Goal: Navigation & Orientation: Find specific page/section

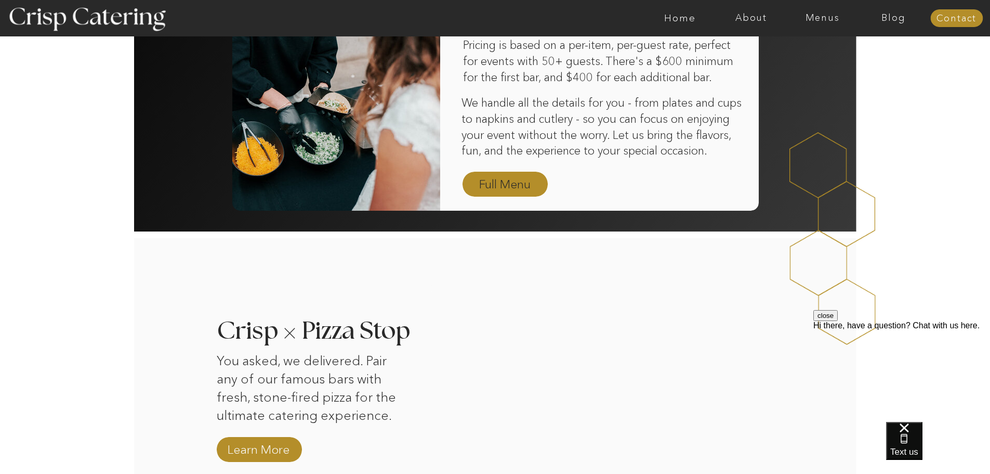
scroll to position [681, 0]
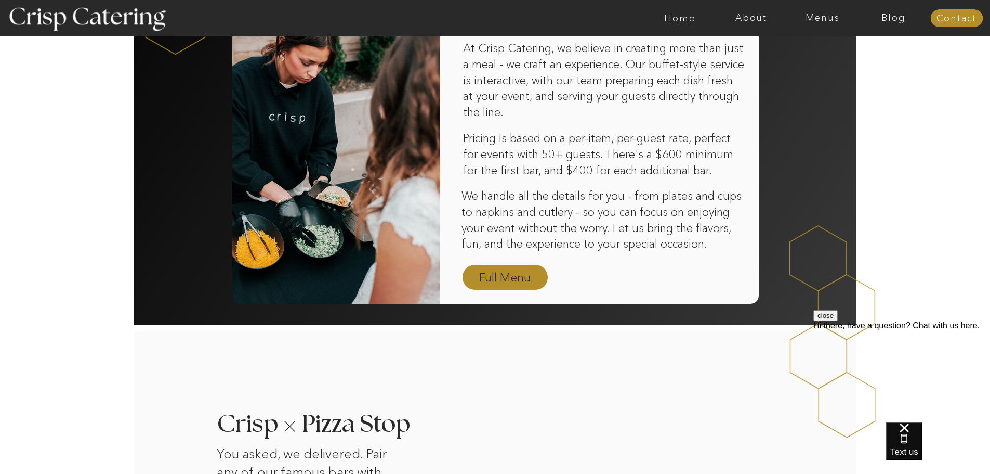
click at [504, 271] on nav "Full Menu" at bounding box center [505, 278] width 60 height 18
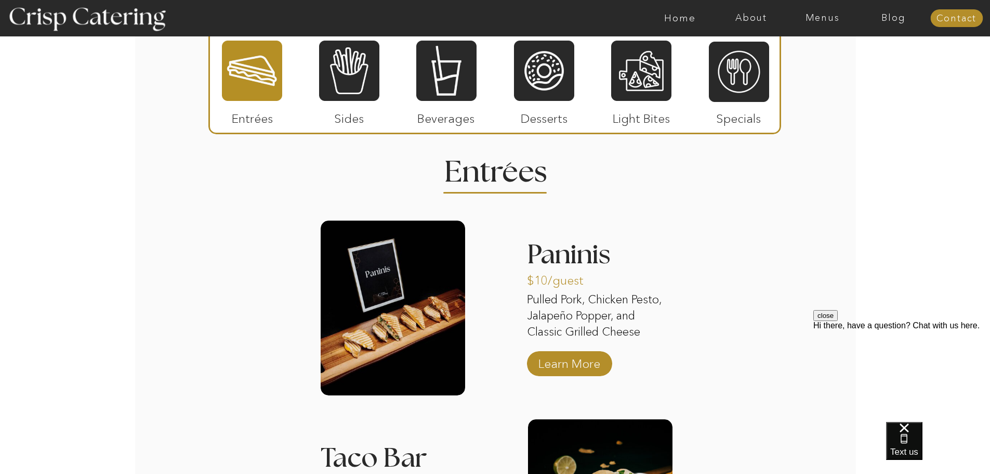
scroll to position [884, 0]
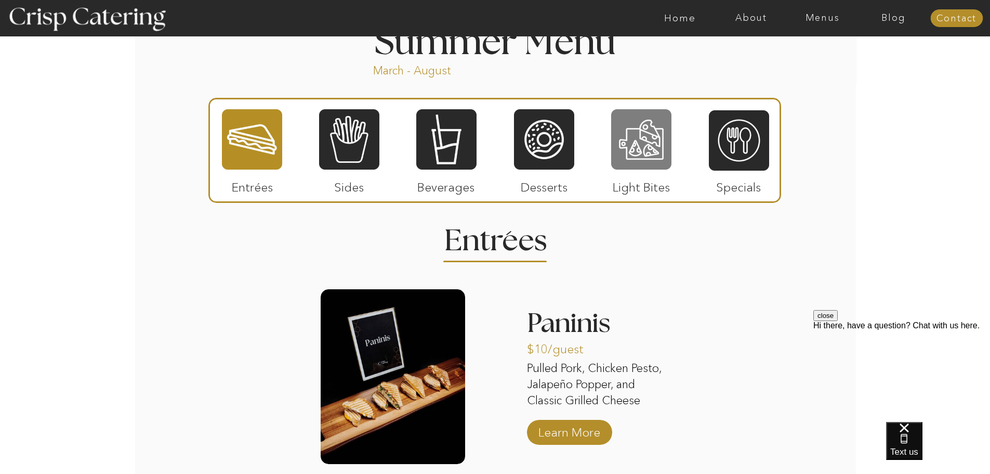
click at [644, 137] on div at bounding box center [641, 139] width 60 height 62
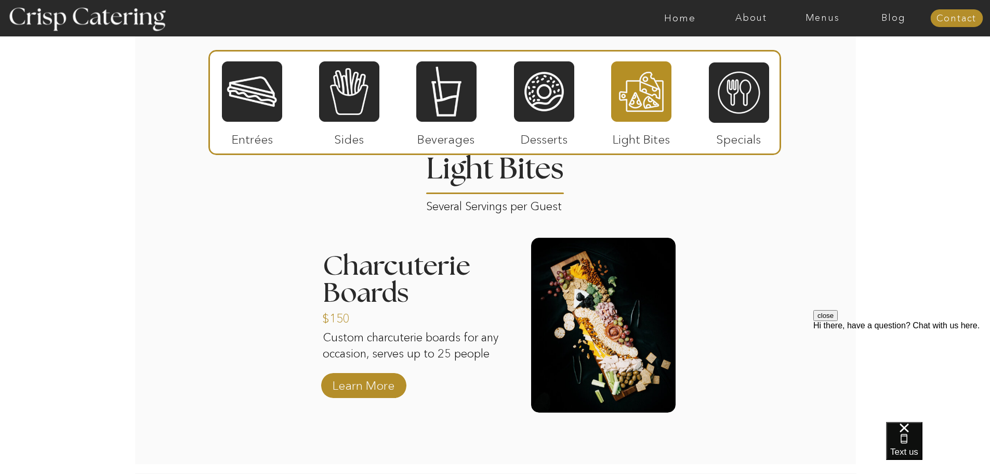
scroll to position [936, 0]
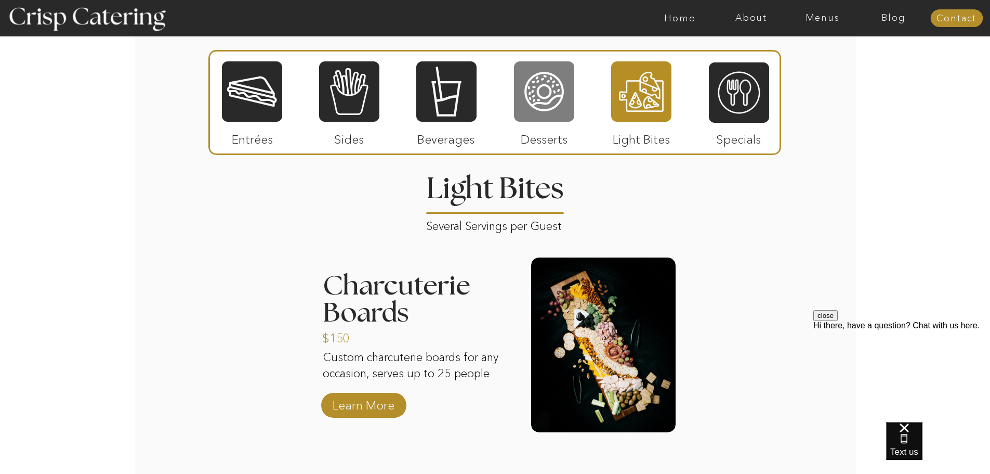
click at [546, 98] on div at bounding box center [544, 91] width 60 height 62
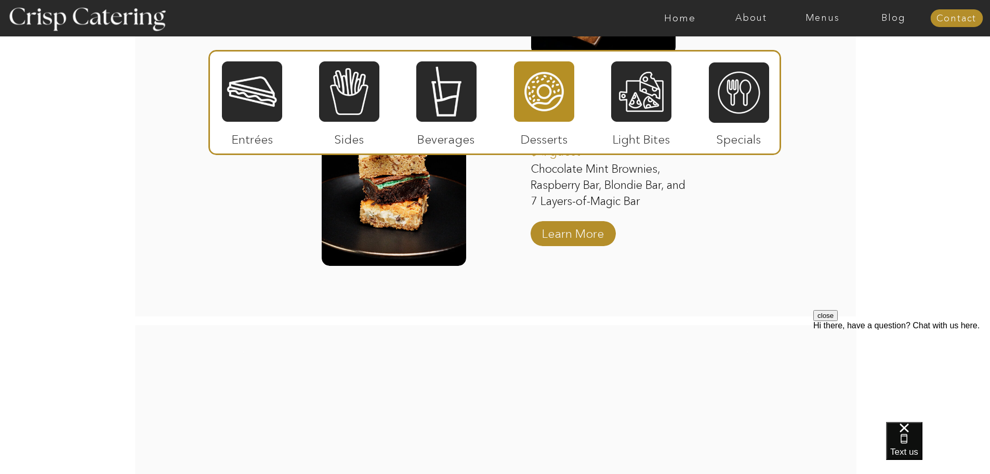
scroll to position [1508, 0]
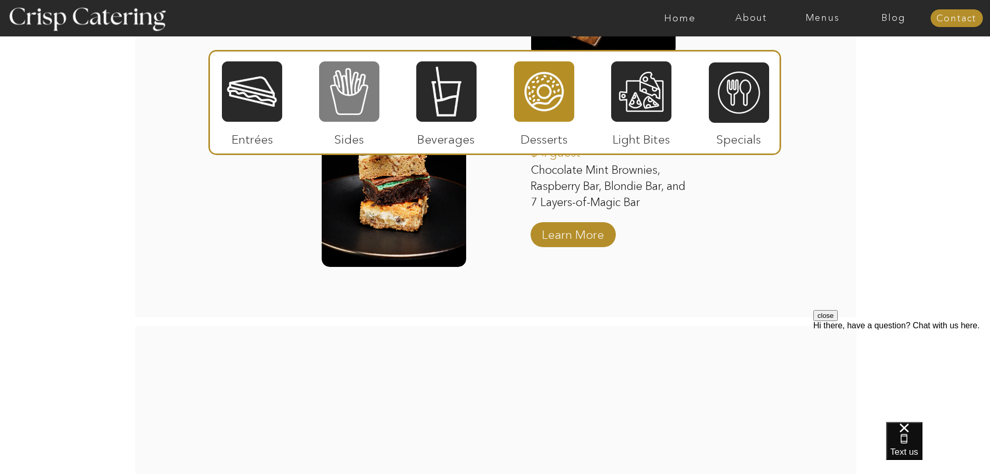
click at [351, 106] on div at bounding box center [349, 91] width 60 height 62
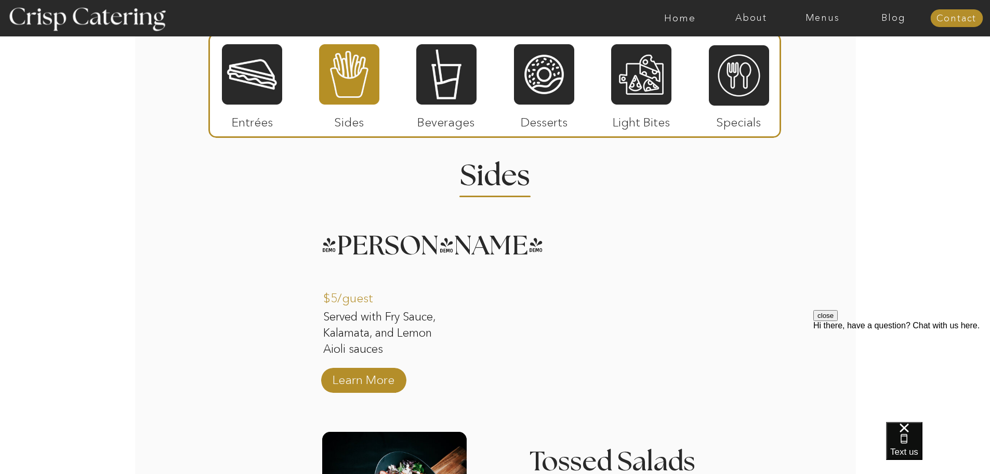
scroll to position [884, 0]
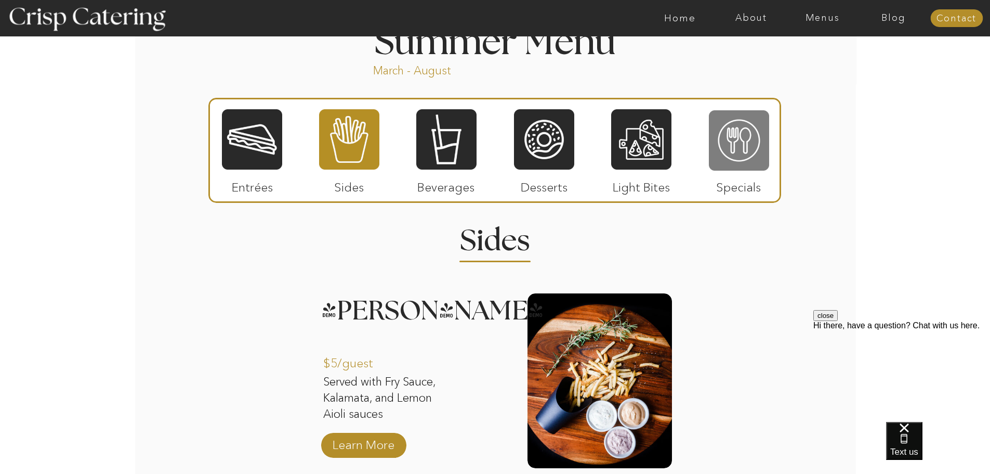
click at [721, 138] on div at bounding box center [739, 140] width 60 height 62
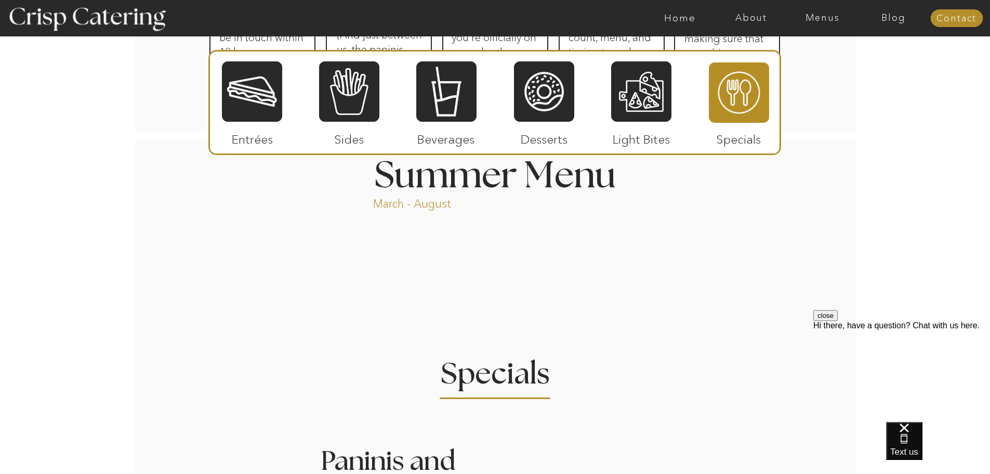
scroll to position [676, 0]
